Goal: Task Accomplishment & Management: Use online tool/utility

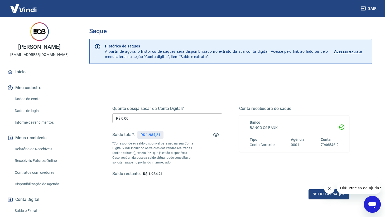
click at [126, 118] on input "R$ 0,00" at bounding box center [167, 118] width 110 height 10
type input "R$ 1.900,92"
click at [315, 195] on button "Solicitar saque" at bounding box center [328, 194] width 41 height 10
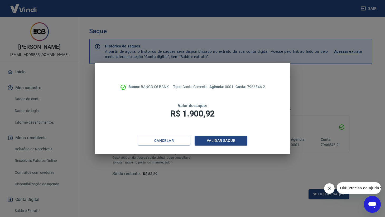
click at [326, 188] on button "Fechar mensagem da empresa" at bounding box center [329, 188] width 11 height 11
click at [224, 133] on div "Banco: BANCO C6 BANK Tipo: Conta Corrente Agência: 0001 Conta: 7966546-2 Valor …" at bounding box center [192, 99] width 195 height 73
click at [224, 136] on button "Validar saque" at bounding box center [220, 141] width 53 height 10
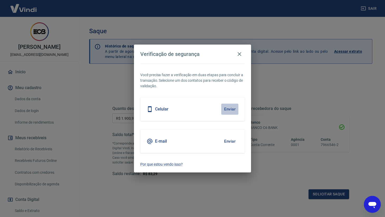
click at [234, 112] on button "Enviar" at bounding box center [229, 109] width 17 height 11
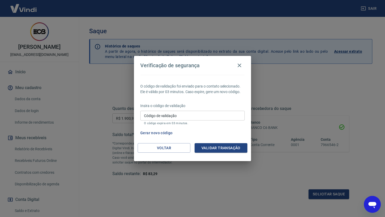
click at [208, 116] on input "Código de validação" at bounding box center [192, 116] width 104 height 10
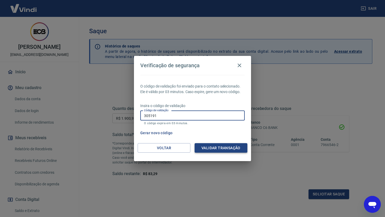
type input "305191"
click at [218, 147] on button "Validar transação" at bounding box center [220, 148] width 53 height 10
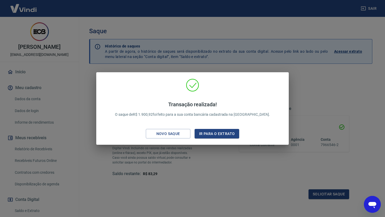
click at [200, 61] on div "Transação realizada! O saque de R$ 1.900,92 foi feito para a sua conta bancária…" at bounding box center [192, 108] width 385 height 217
